Goal: Information Seeking & Learning: Learn about a topic

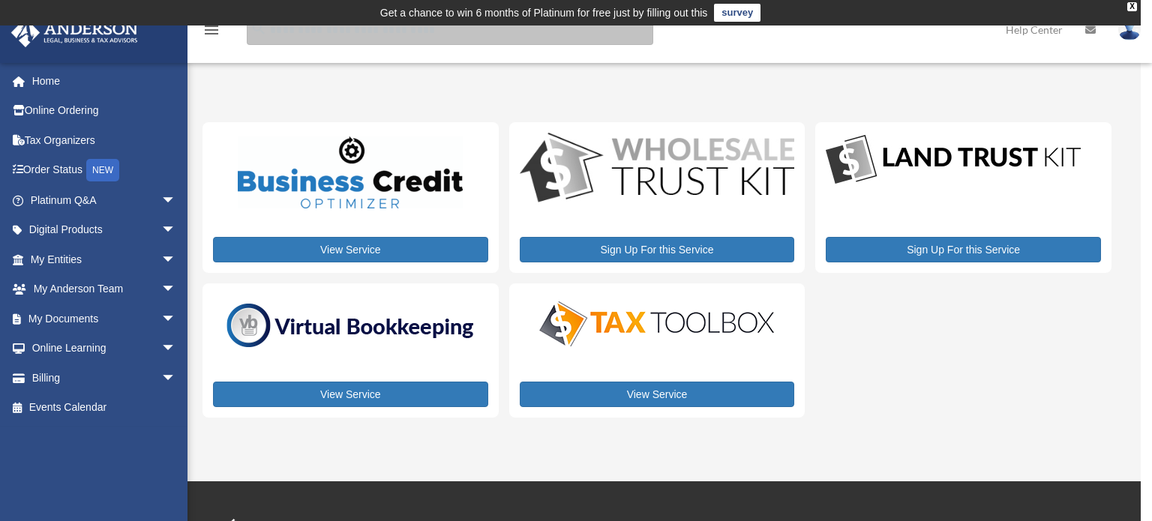
click at [326, 32] on input "search" at bounding box center [450, 30] width 406 height 30
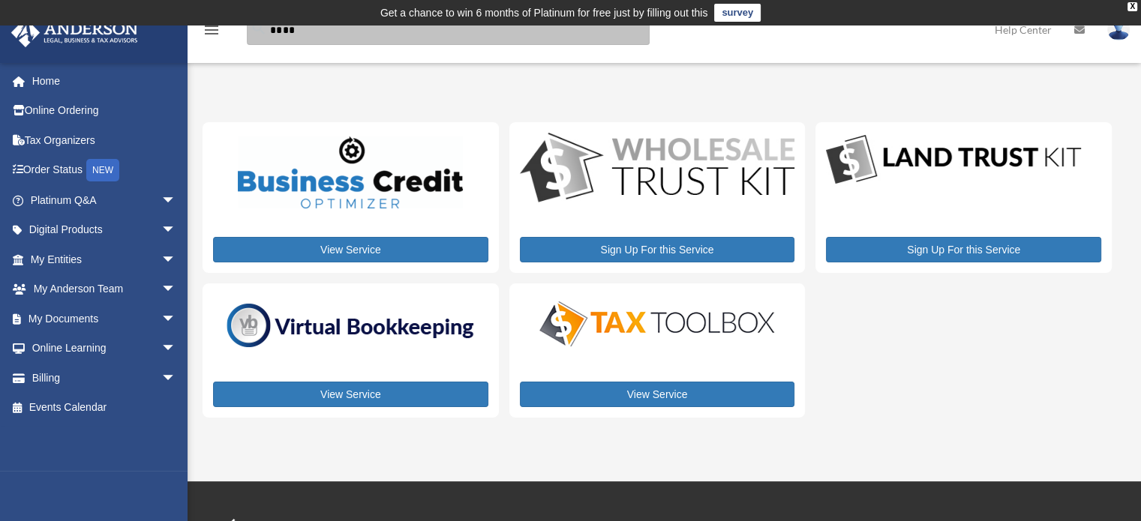
type input "****"
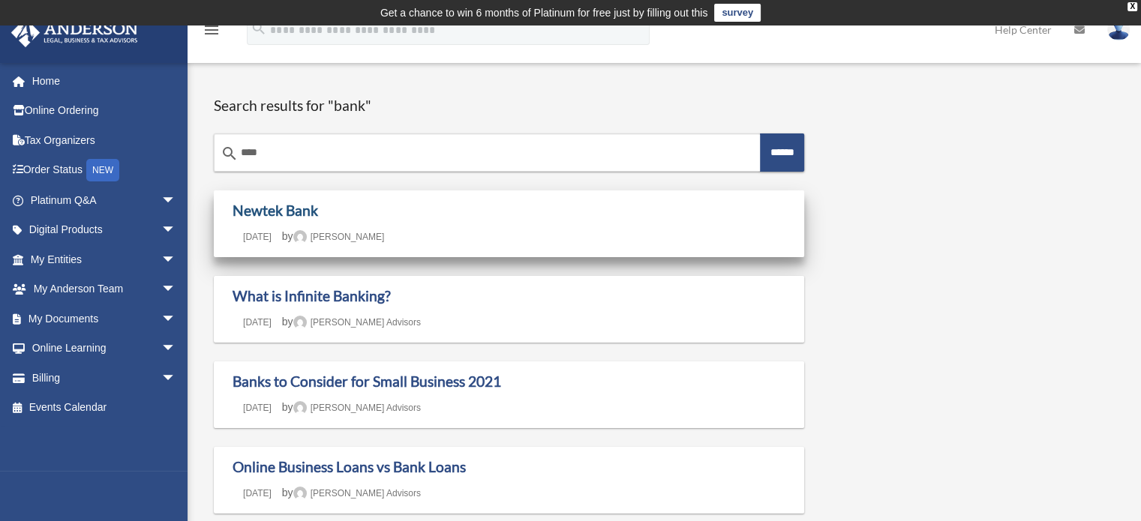
click at [282, 208] on link "Newtek Bank" at bounding box center [274, 210] width 85 height 17
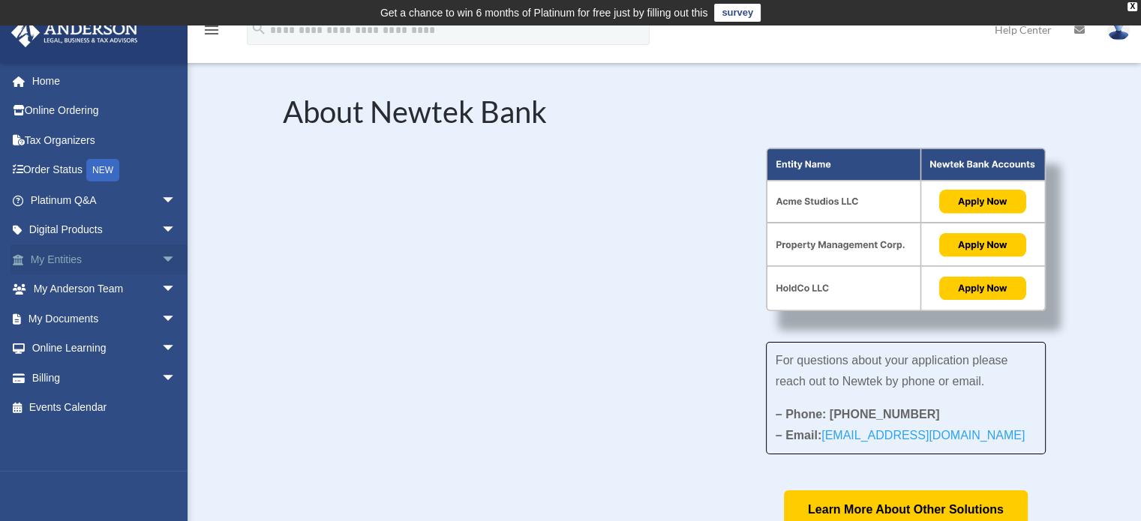
click at [161, 257] on span "arrow_drop_down" at bounding box center [176, 259] width 30 height 31
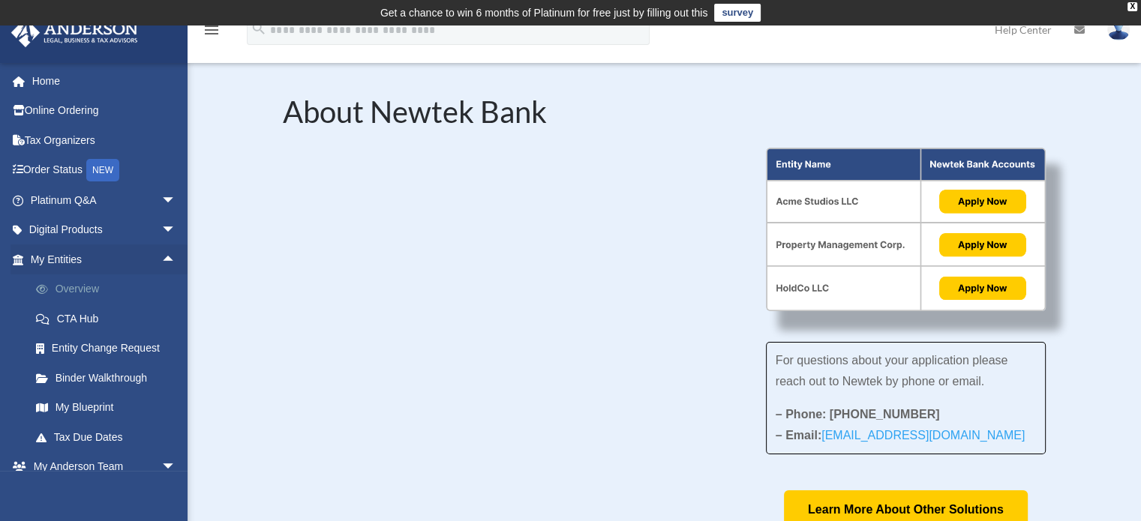
click at [72, 289] on link "Overview" at bounding box center [110, 289] width 178 height 30
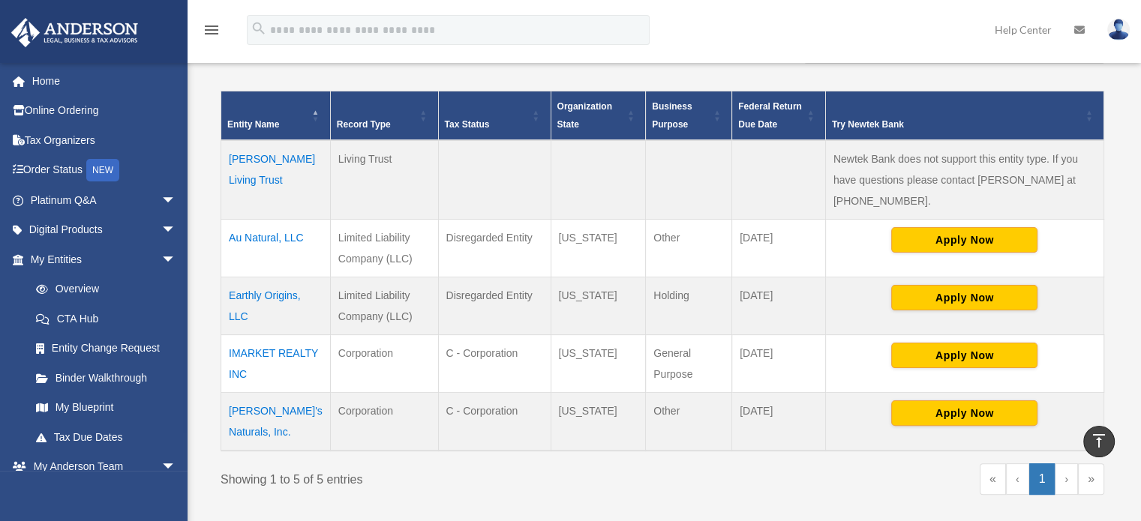
scroll to position [310, 0]
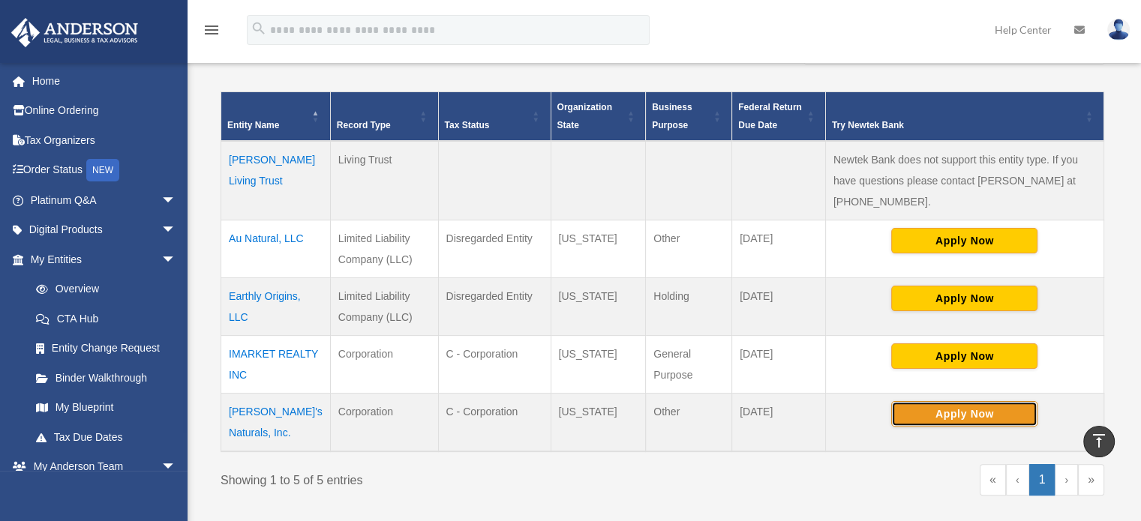
click at [964, 401] on button "Apply Now" at bounding box center [964, 413] width 146 height 25
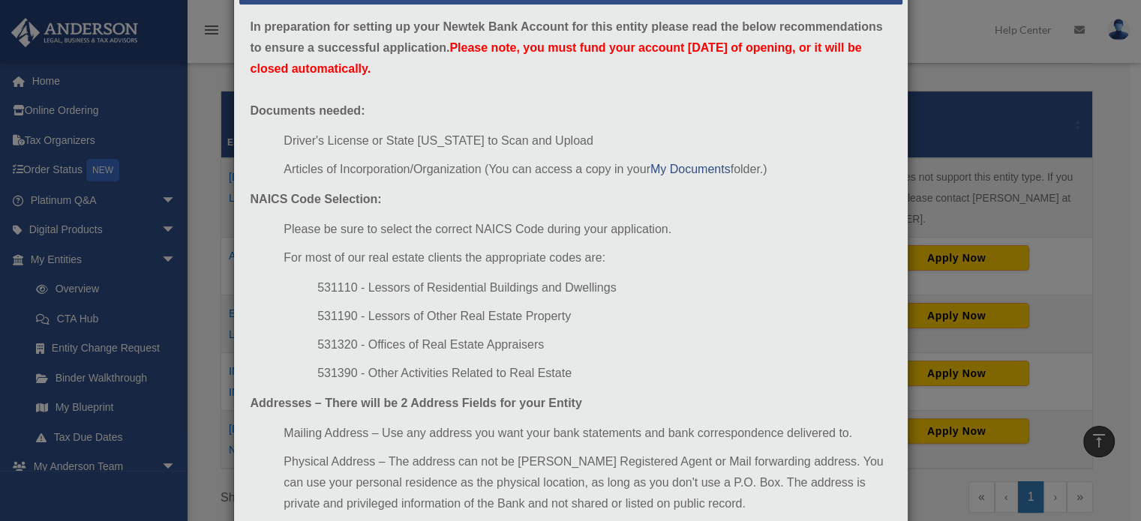
scroll to position [166, 0]
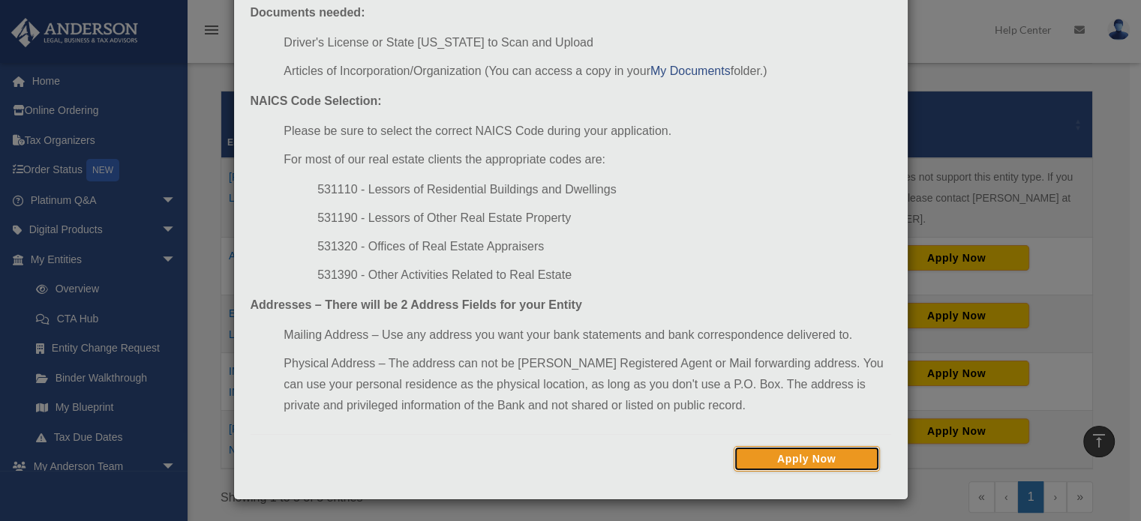
click at [790, 452] on button "Apply Now" at bounding box center [806, 458] width 146 height 25
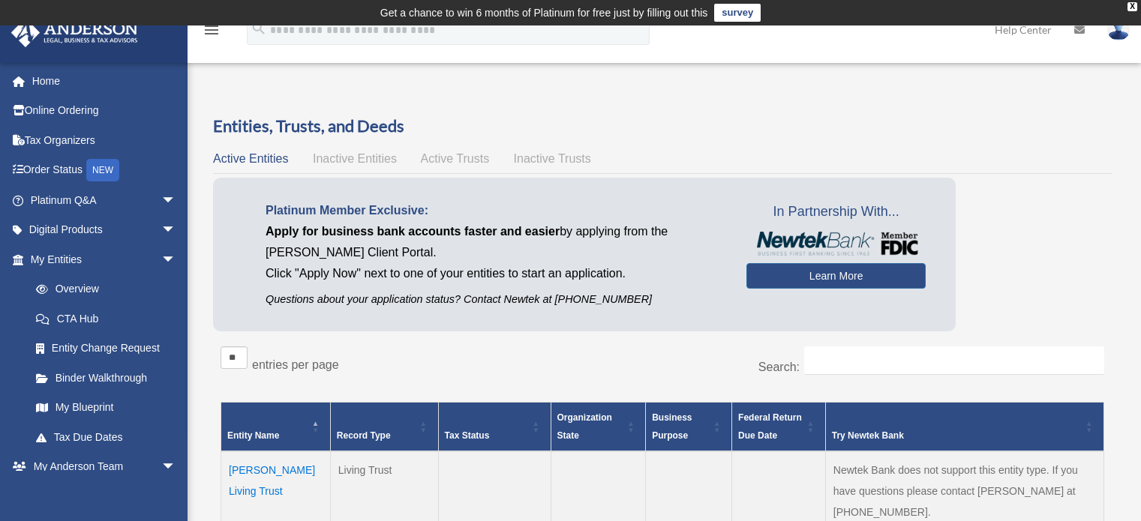
scroll to position [336, 0]
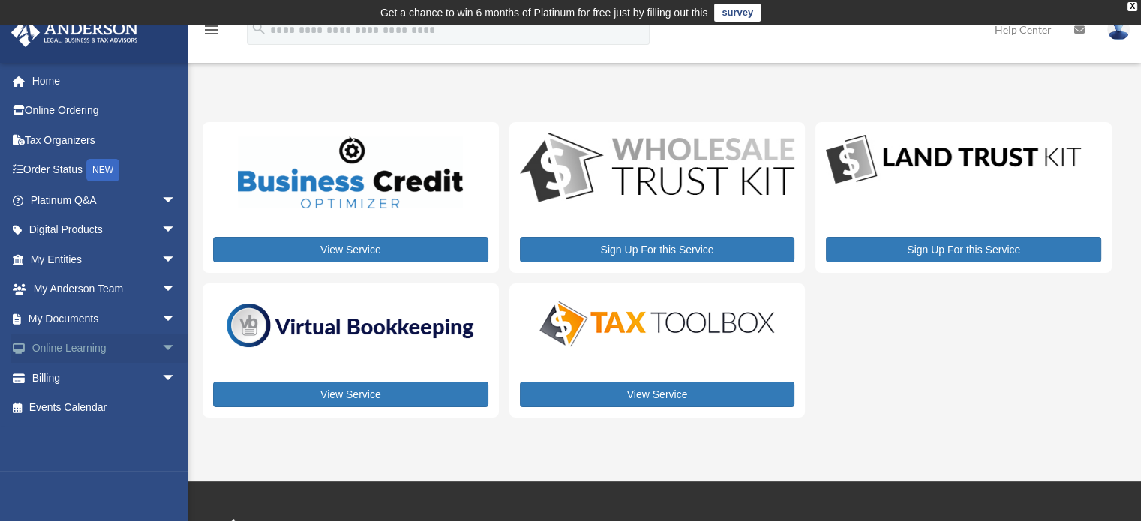
click at [161, 349] on span "arrow_drop_down" at bounding box center [176, 349] width 30 height 31
click at [78, 410] on link "Video Training" at bounding box center [110, 408] width 178 height 30
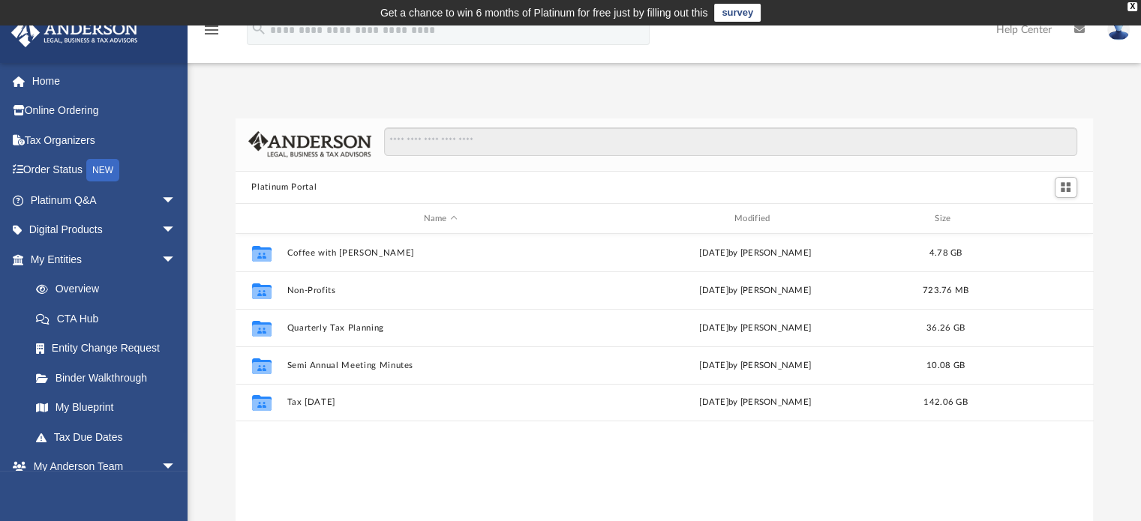
scroll to position [329, 846]
click at [86, 371] on link "Binder Walkthrough" at bounding box center [110, 378] width 178 height 30
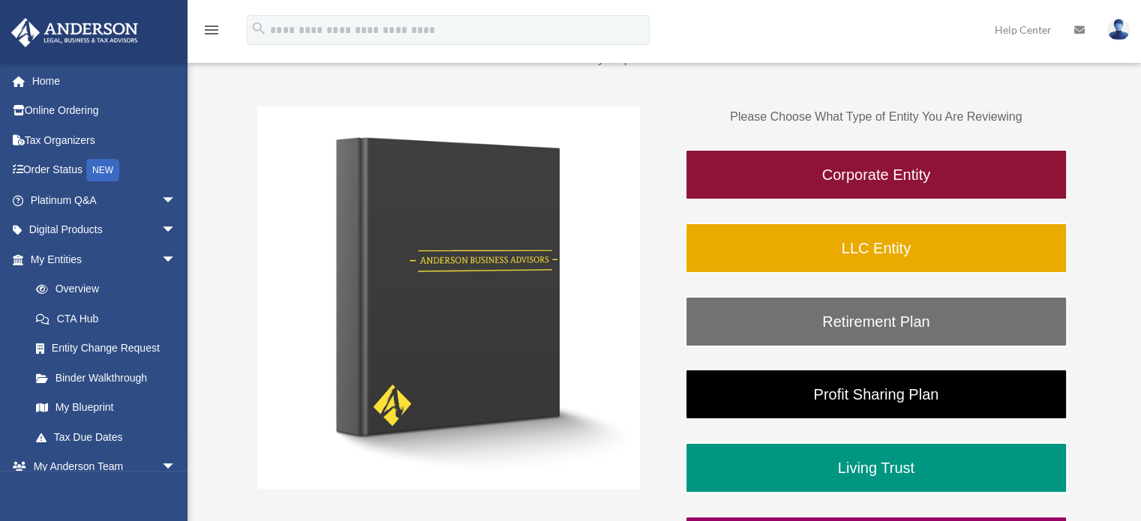
scroll to position [294, 0]
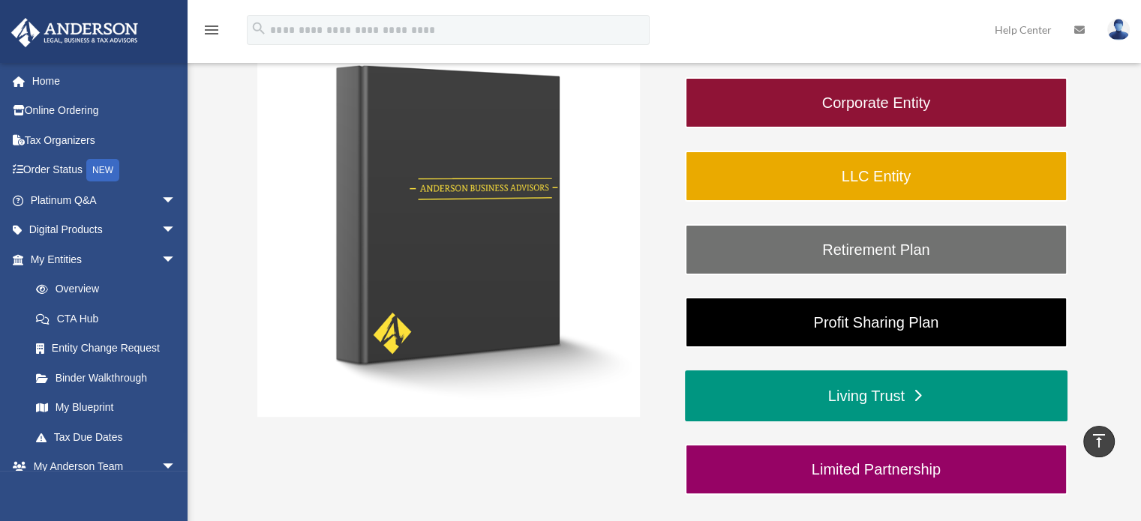
click at [900, 392] on link "Living Trust" at bounding box center [876, 395] width 382 height 51
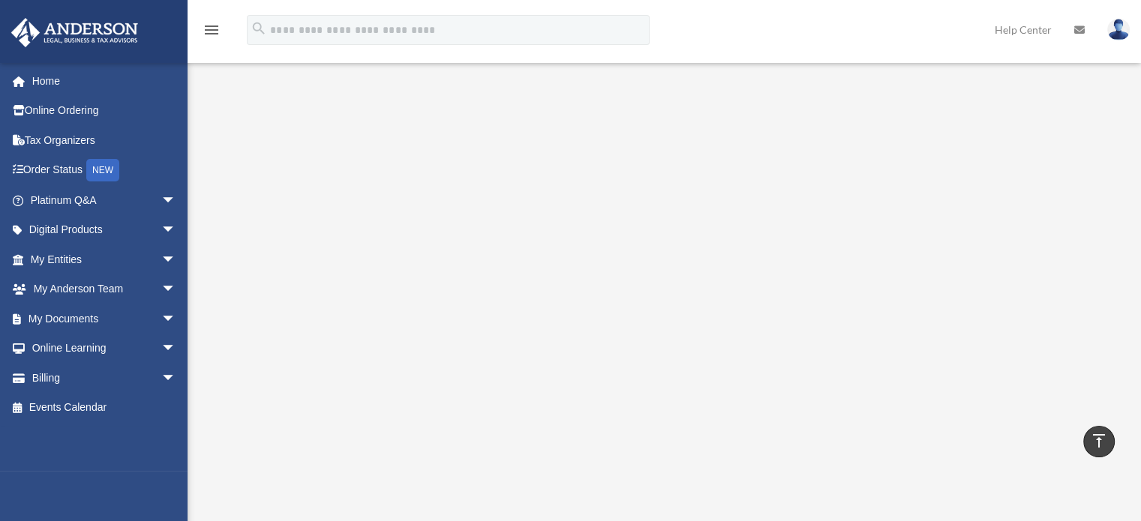
scroll to position [689, 0]
click at [52, 175] on link "Order Status NEW" at bounding box center [104, 170] width 188 height 31
